Goal: Task Accomplishment & Management: Use online tool/utility

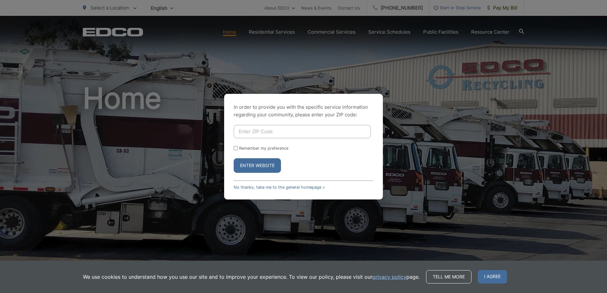
click at [261, 132] on input "Enter ZIP Code" at bounding box center [302, 131] width 137 height 13
type input "92101"
drag, startPoint x: 239, startPoint y: 165, endPoint x: 236, endPoint y: 158, distance: 7.0
click at [239, 165] on button "Enter Website" at bounding box center [257, 165] width 47 height 15
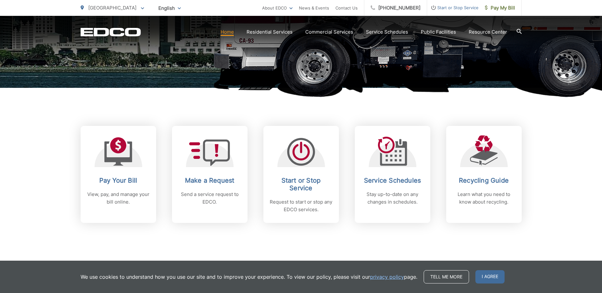
scroll to position [190, 0]
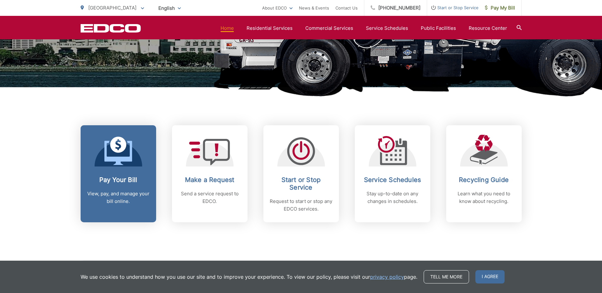
click at [135, 160] on div at bounding box center [119, 151] width 48 height 32
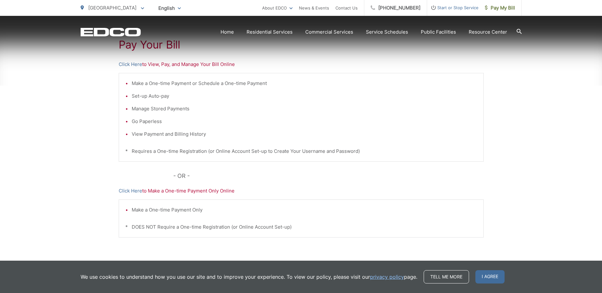
scroll to position [127, 0]
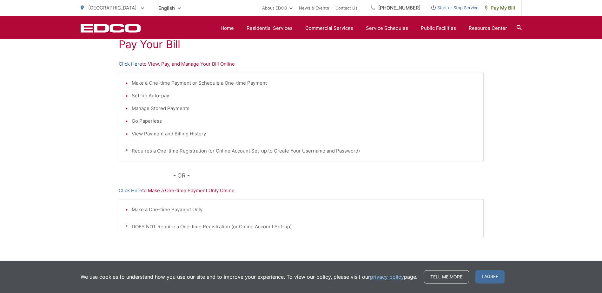
click at [139, 65] on link "Click Here" at bounding box center [130, 64] width 23 height 8
click at [132, 192] on link "Click Here" at bounding box center [130, 191] width 23 height 8
click at [134, 64] on link "Click Here" at bounding box center [130, 64] width 23 height 8
